Goal: Task Accomplishment & Management: Manage account settings

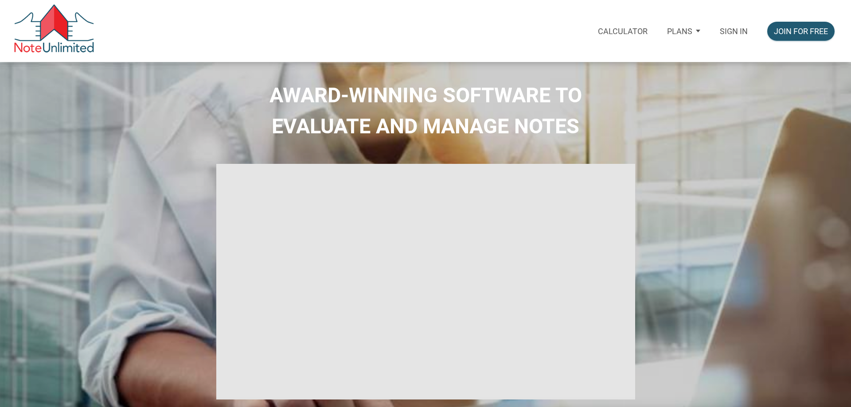
select select
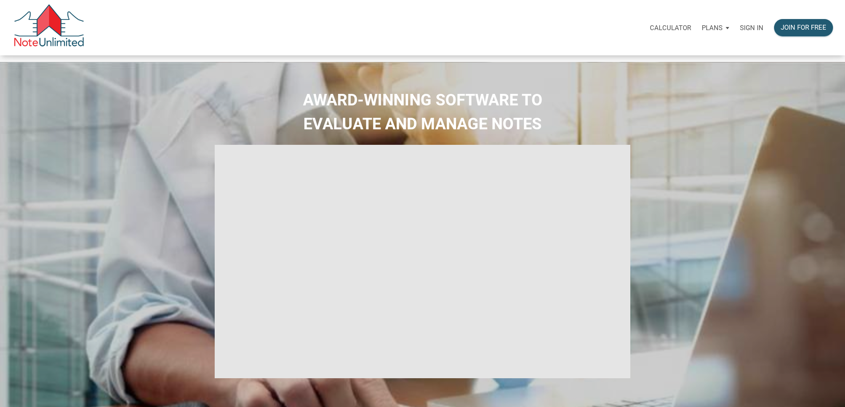
type input "Introduction to new features"
select select
click at [740, 31] on p "Sign in" at bounding box center [751, 28] width 23 height 8
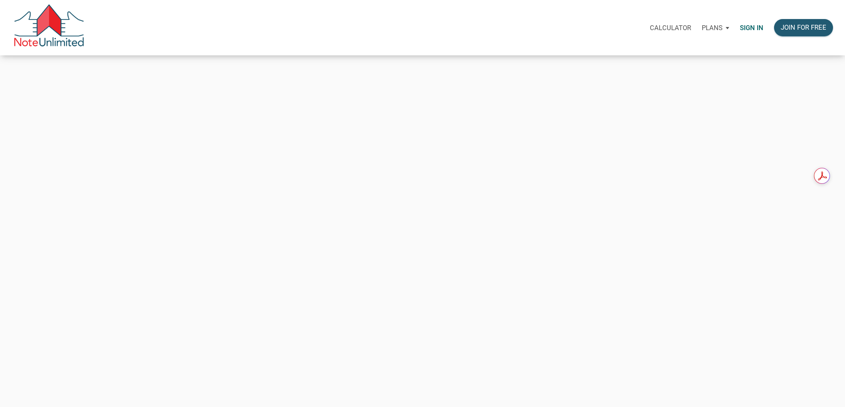
type input "[PERSON_NAME][EMAIL_ADDRESS][DOMAIN_NAME]"
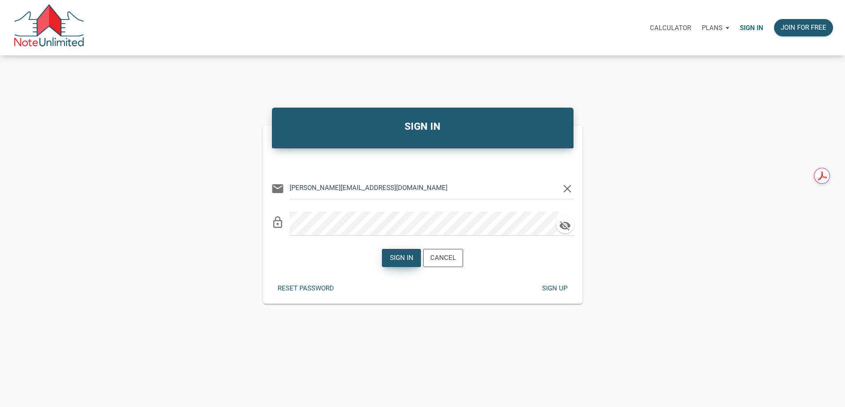
click at [397, 263] on div "Sign in" at bounding box center [401, 258] width 23 height 10
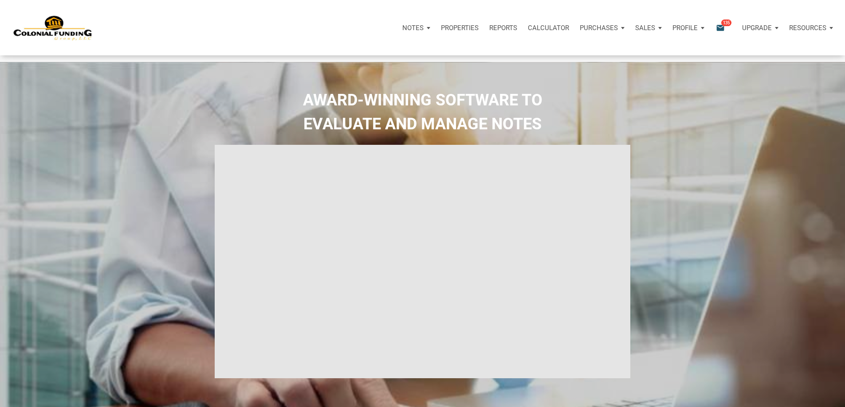
type input "Introduction to new features"
select select
click at [715, 28] on icon "email" at bounding box center [720, 28] width 11 height 10
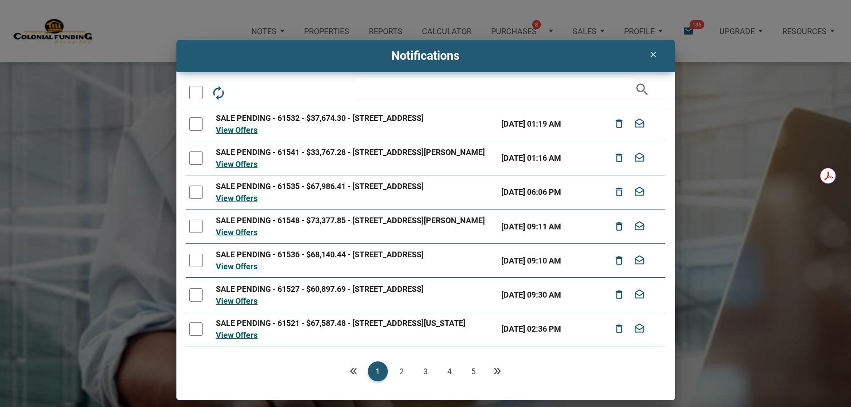
click at [596, 28] on div "clear Notifications autorenew delete_outline drafts email search SALE PENDING -…" at bounding box center [425, 203] width 851 height 407
click at [654, 52] on icon "clear" at bounding box center [653, 54] width 11 height 9
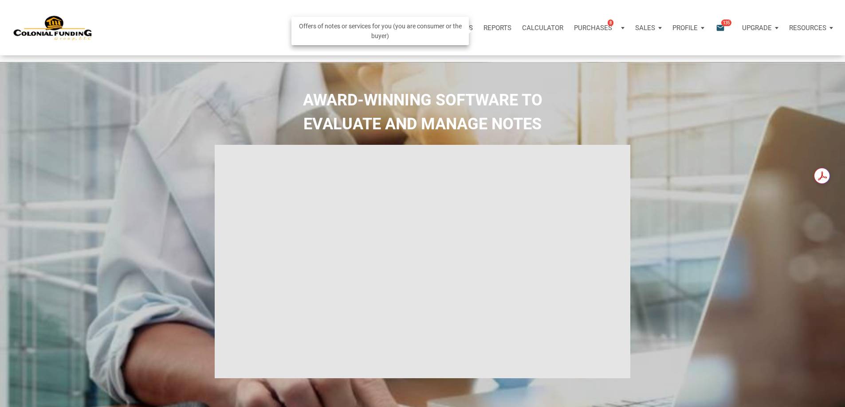
click at [568, 29] on div "Purchases 8" at bounding box center [598, 28] width 61 height 27
click at [543, 58] on link "Note Offers 8" at bounding box center [585, 52] width 84 height 18
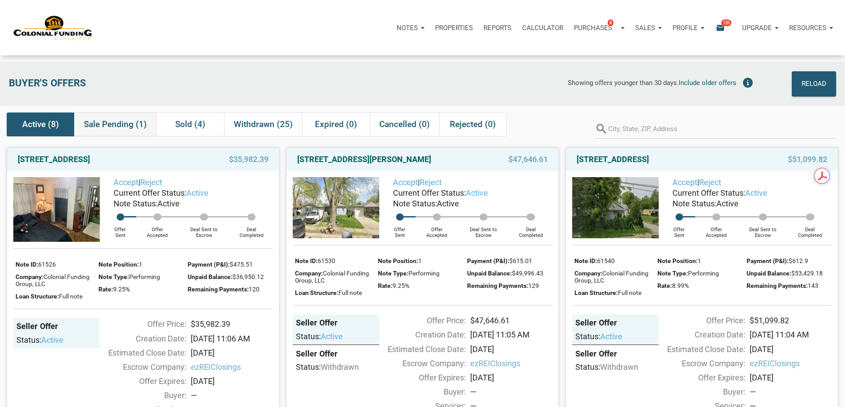
click at [121, 126] on span "Sale Pending (1)" at bounding box center [115, 124] width 63 height 11
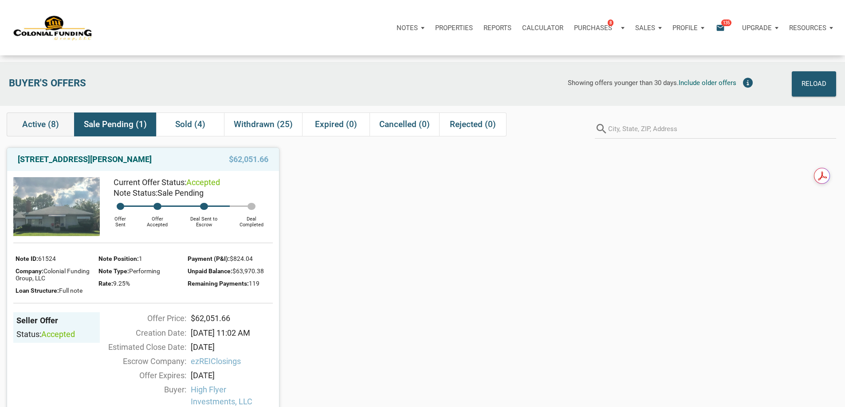
click at [47, 125] on span "Active (8)" at bounding box center [40, 124] width 37 height 11
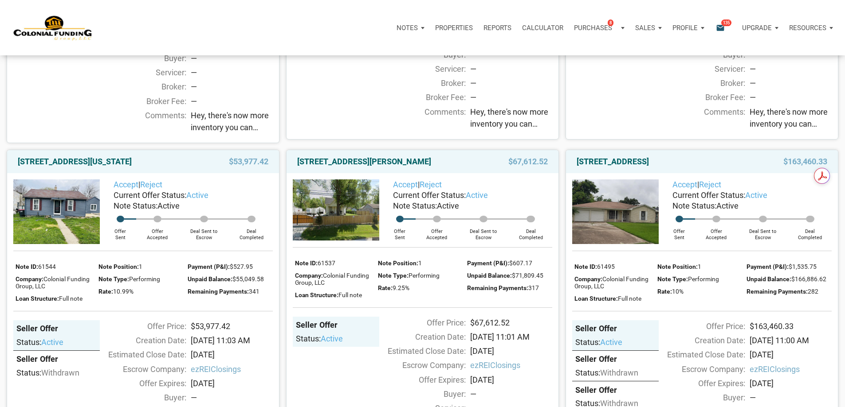
scroll to position [313, 0]
